Goal: Task Accomplishment & Management: Manage account settings

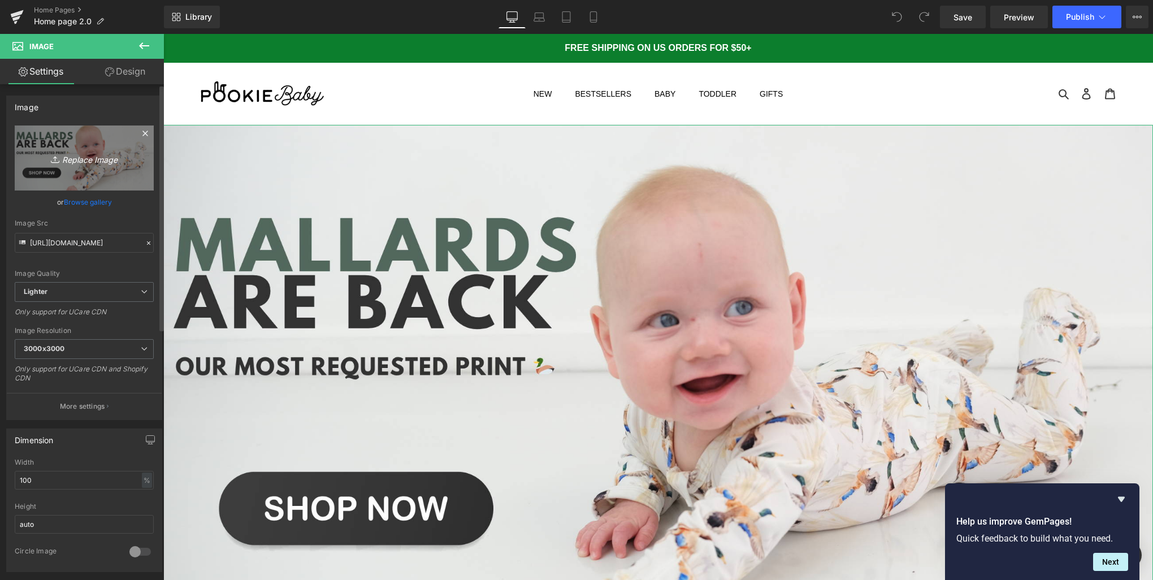
scroll to position [4009, 986]
click at [97, 162] on icon "Replace Image" at bounding box center [84, 158] width 90 height 14
type input "C:\fakepath\Black White Simple Minimalist Kitchen Blog Banner (1).png"
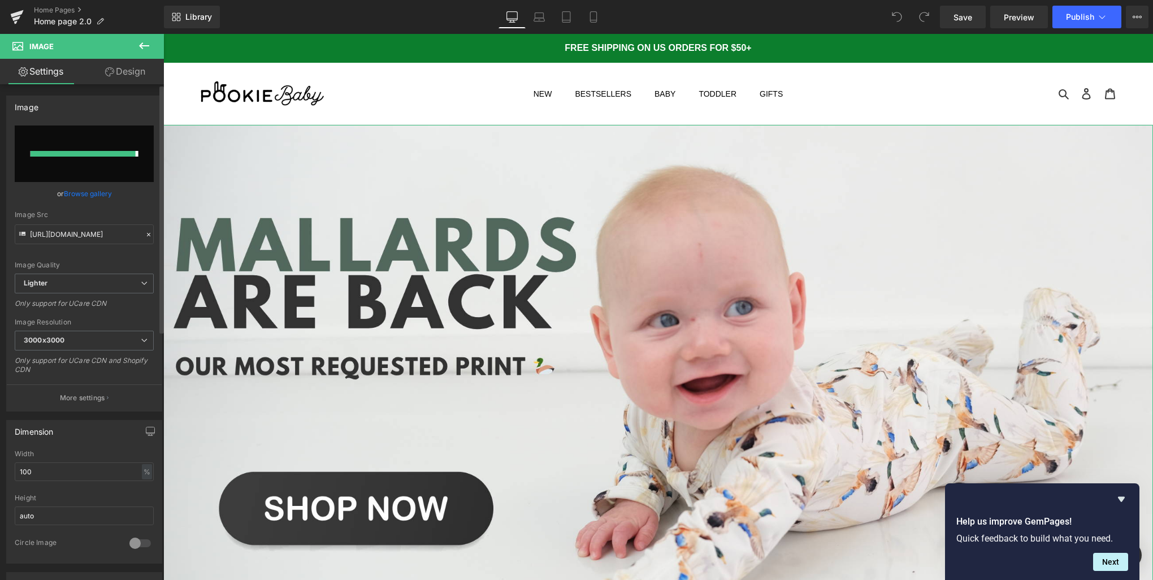
type input "[URL][DOMAIN_NAME]"
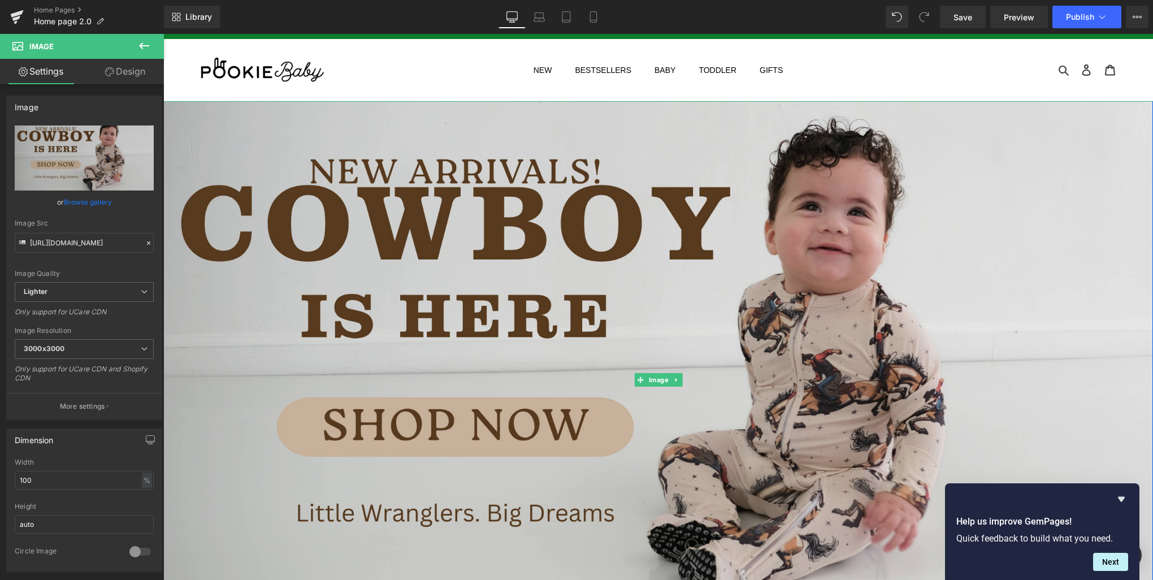
scroll to position [0, 0]
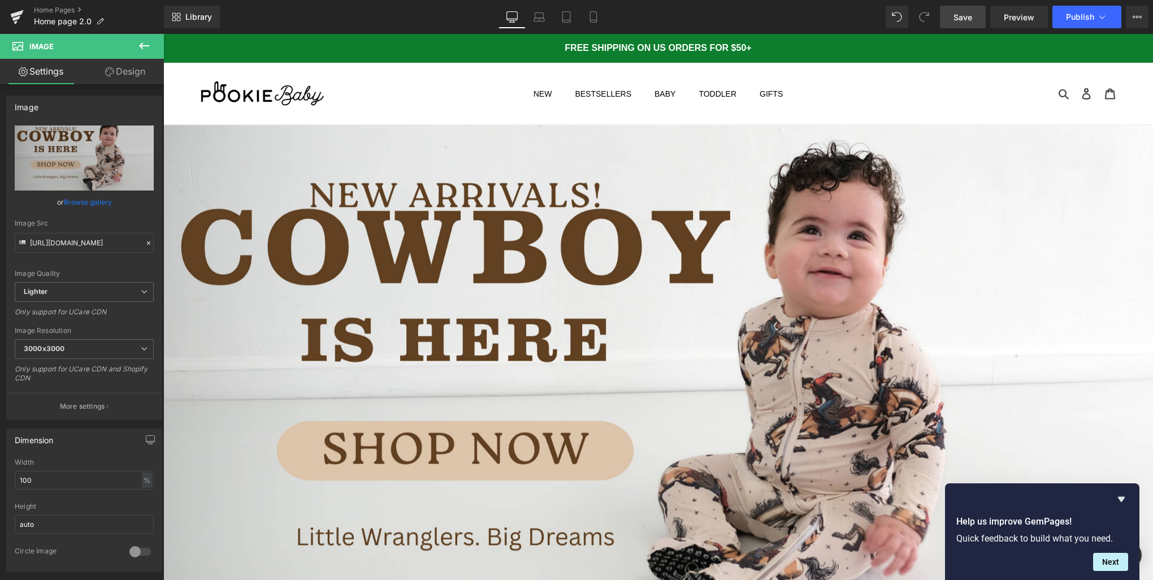
click at [977, 23] on link "Save" at bounding box center [963, 17] width 46 height 23
click at [1015, 17] on span "Preview" at bounding box center [1019, 17] width 31 height 12
click at [538, 13] on icon at bounding box center [539, 15] width 8 height 5
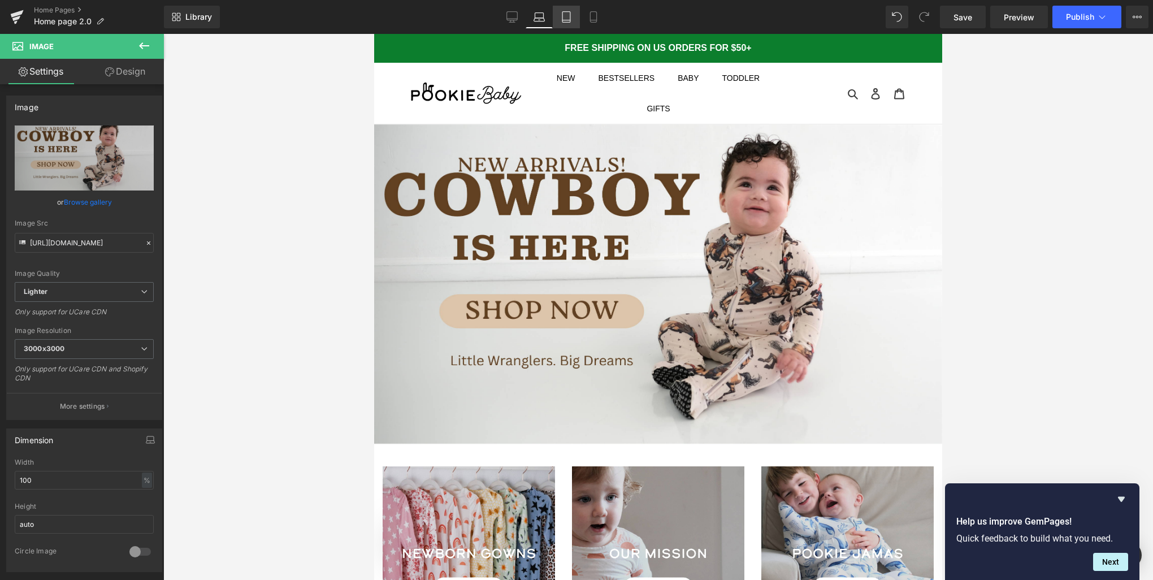
click at [565, 15] on icon at bounding box center [566, 16] width 11 height 11
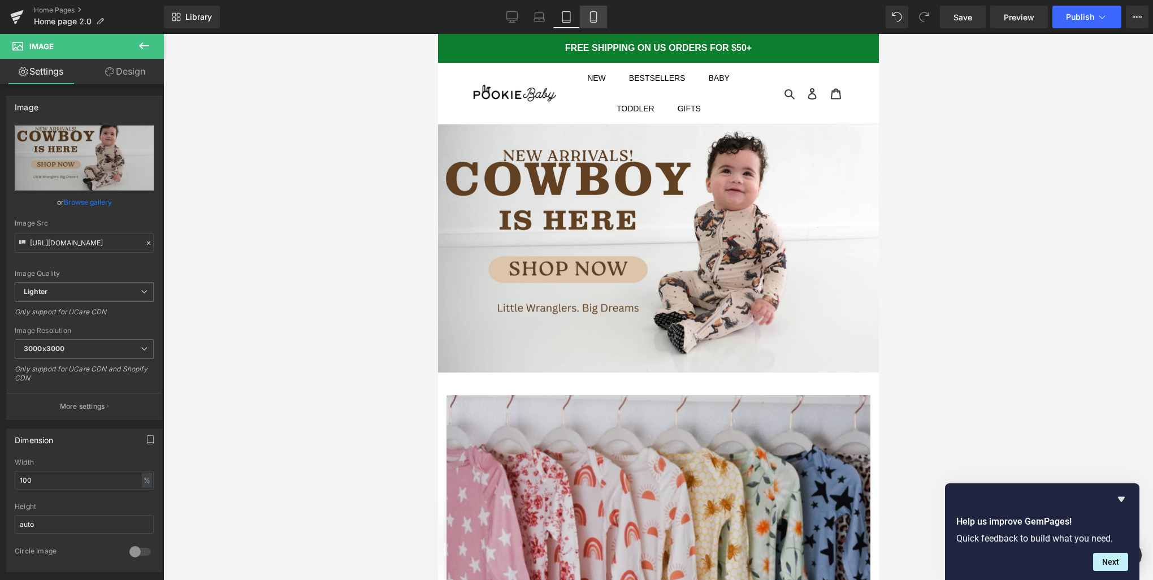
click at [604, 23] on link "Mobile" at bounding box center [593, 17] width 27 height 23
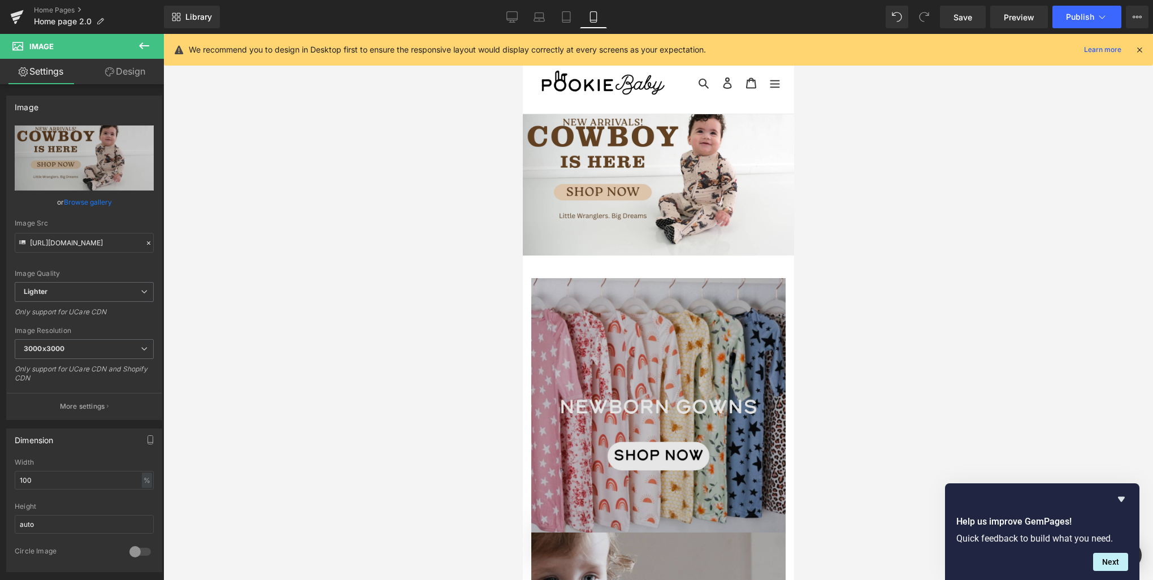
scroll to position [0, 0]
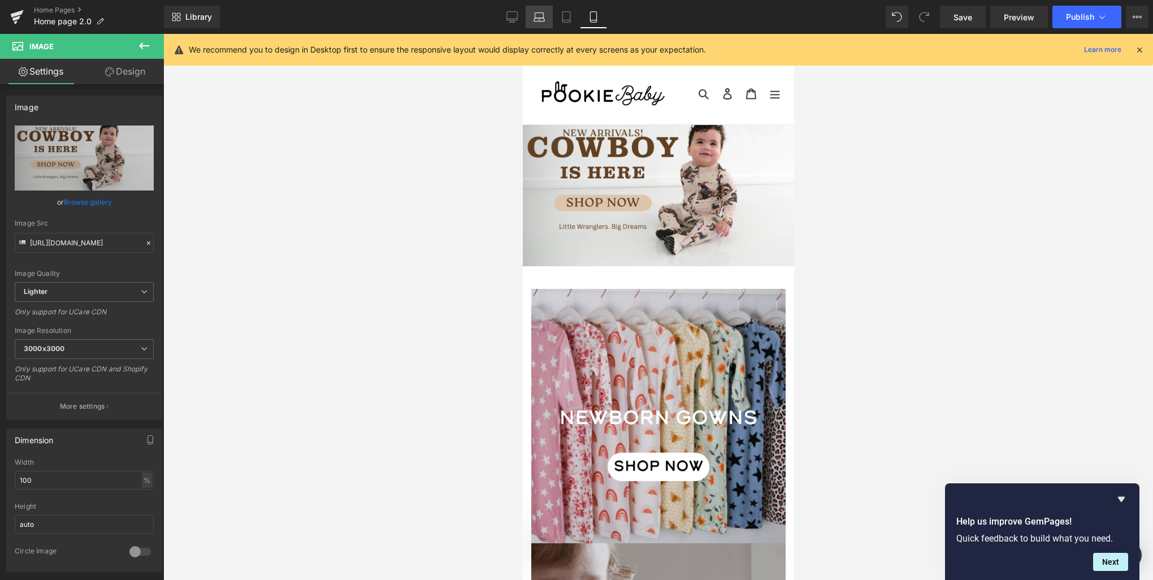
click at [526, 11] on link "Laptop" at bounding box center [539, 17] width 27 height 23
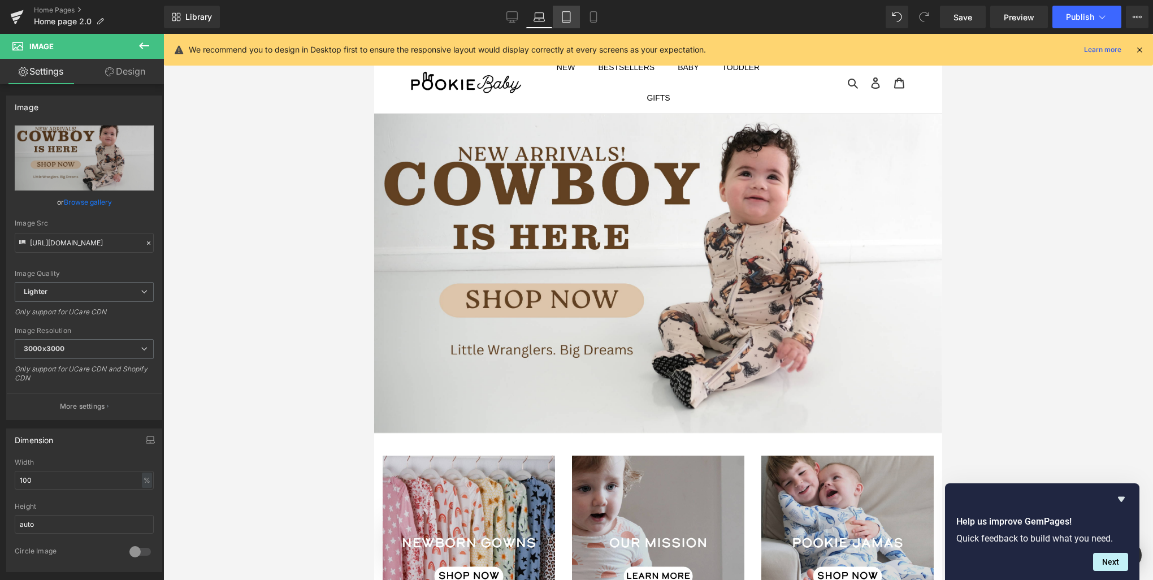
click at [562, 18] on icon at bounding box center [566, 16] width 11 height 11
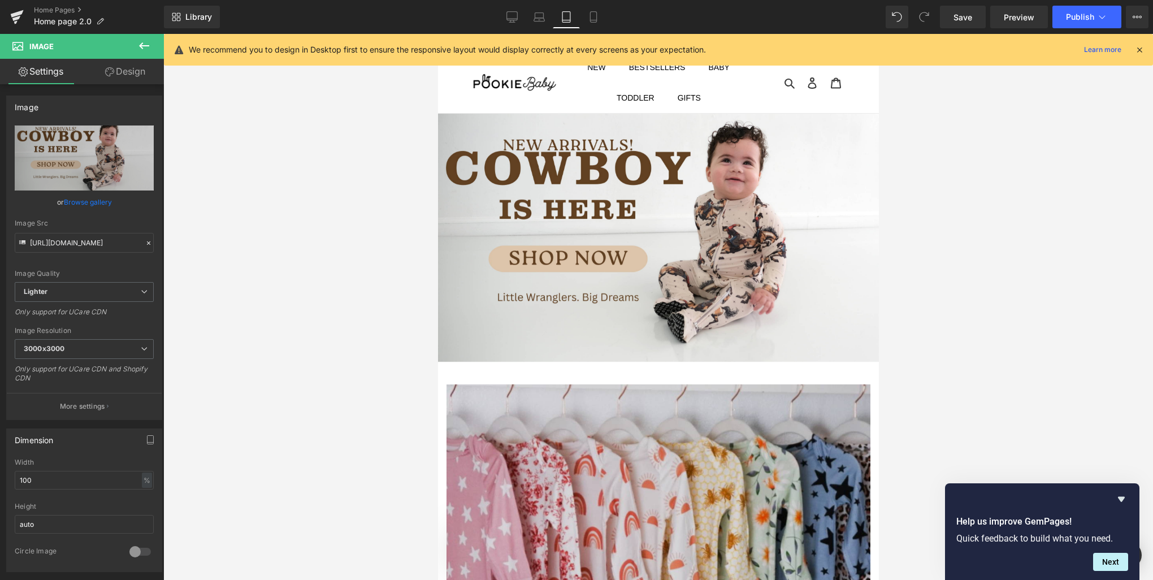
scroll to position [6562, 437]
click at [514, 16] on icon at bounding box center [511, 16] width 11 height 11
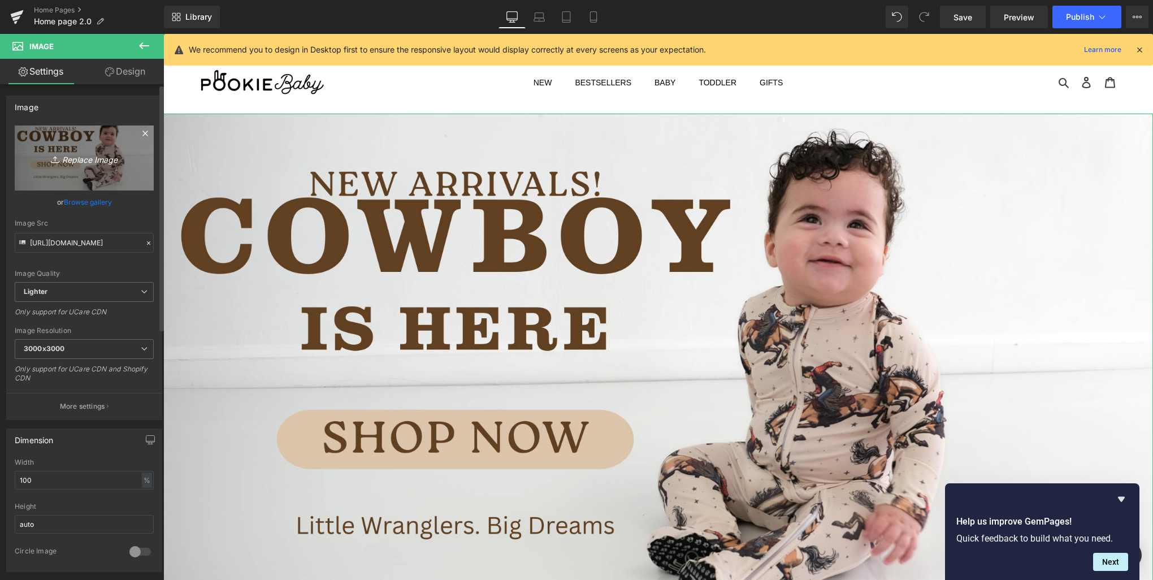
click at [86, 162] on icon "Replace Image" at bounding box center [84, 158] width 90 height 14
type input "C:\fakepath\Black White Simple Minimalist Kitchen Blog Banner (2).png"
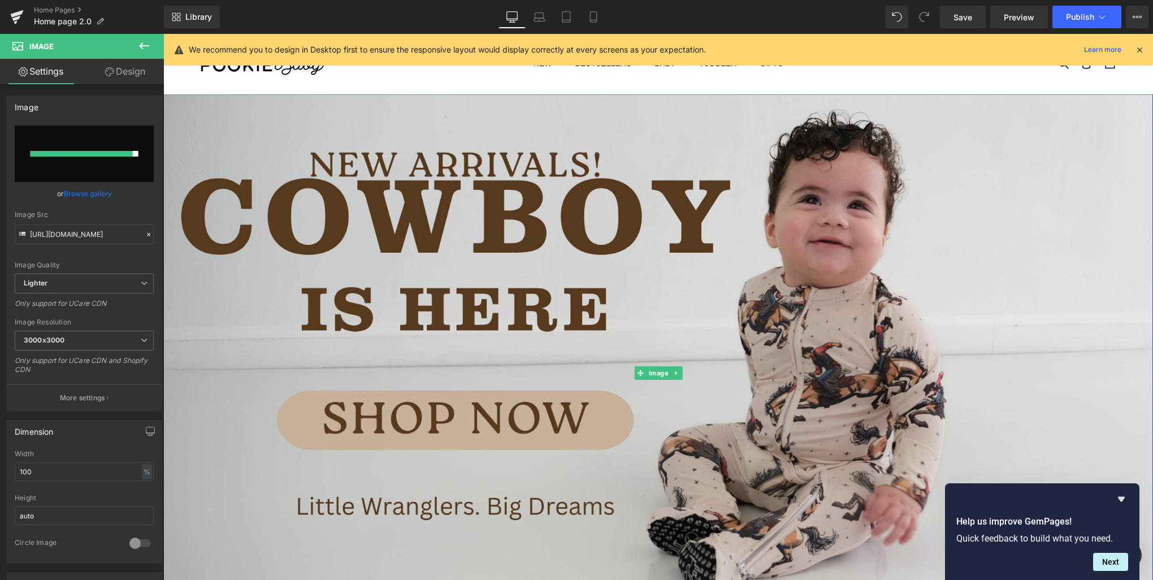
scroll to position [11, 0]
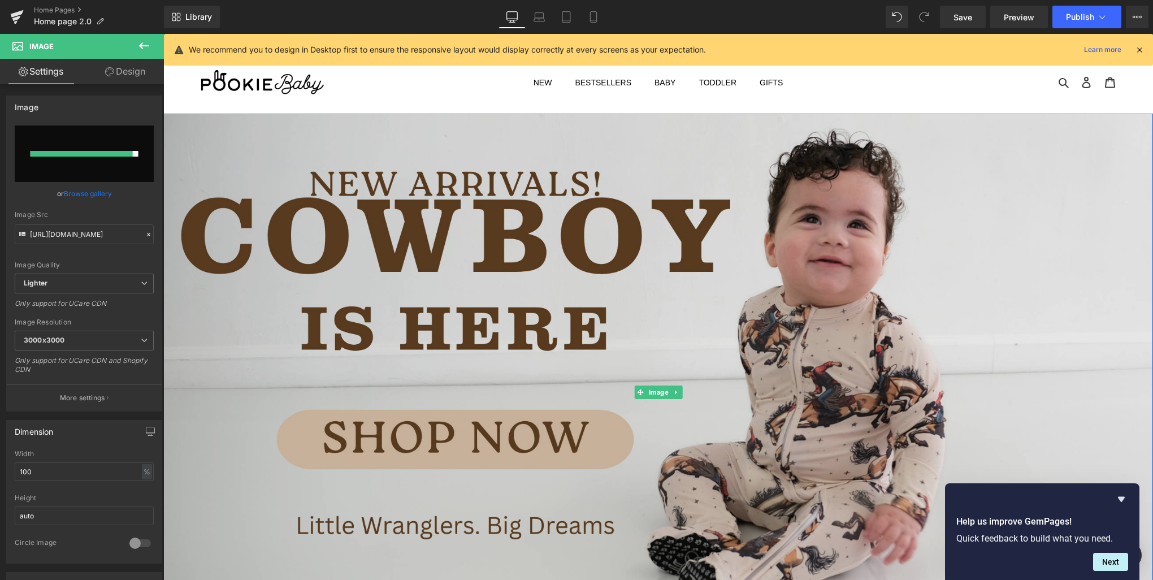
click at [262, 210] on img at bounding box center [658, 392] width 990 height 557
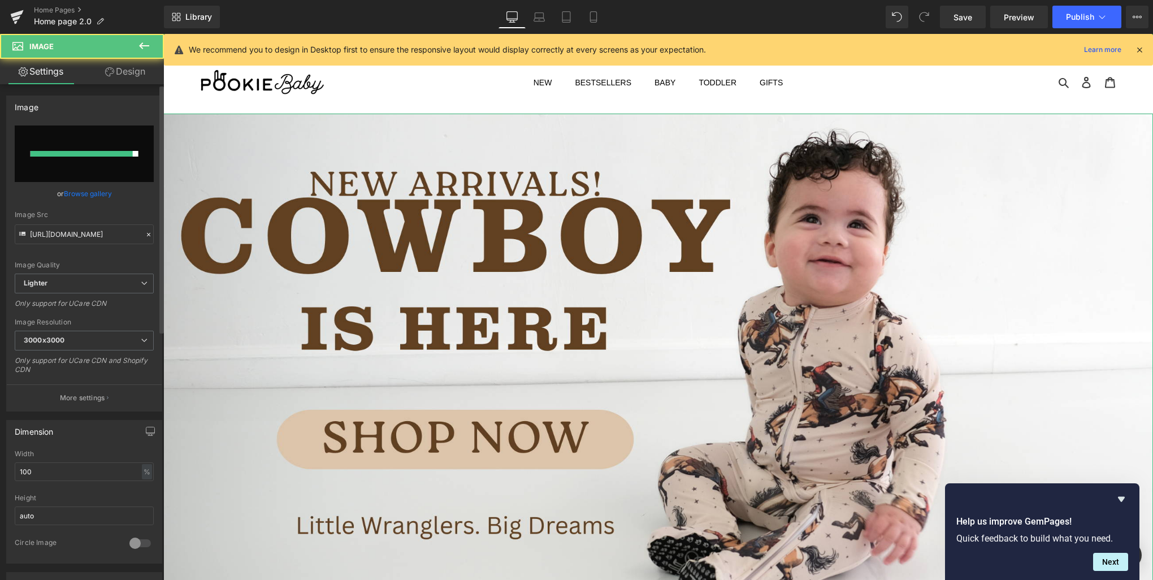
click at [148, 171] on input "file" at bounding box center [84, 153] width 139 height 57
